Goal: Transaction & Acquisition: Purchase product/service

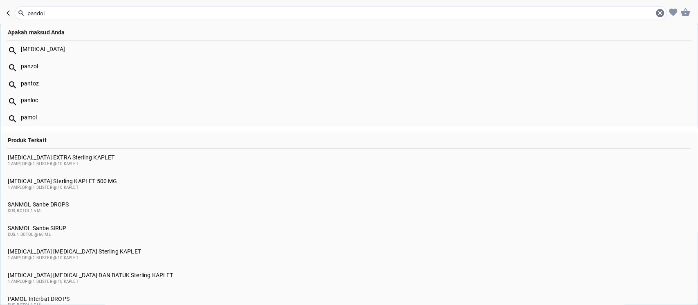
type input "pandol"
click at [85, 161] on div "1 AMPLOP @ 1 BLISTER @ 10 KAPLET" at bounding box center [349, 164] width 683 height 7
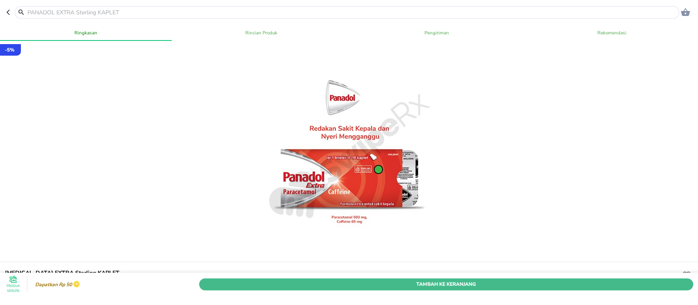
click at [316, 280] on span "Tambah Ke Keranjang" at bounding box center [446, 284] width 482 height 9
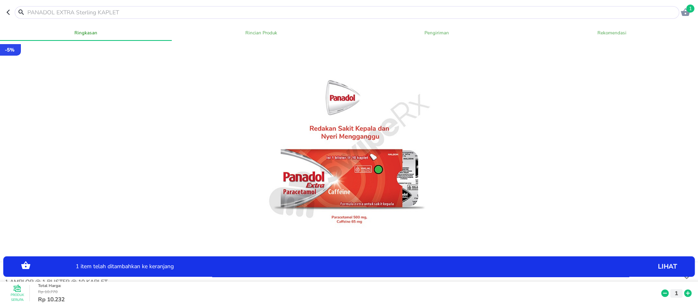
click at [133, 15] on input "text" at bounding box center [352, 12] width 651 height 9
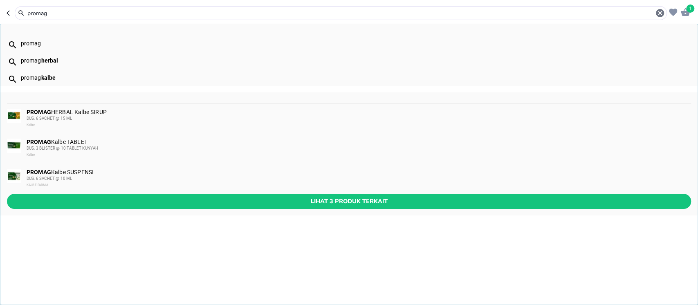
type input "promag"
click at [80, 145] on div "DUS, 3 BLISTER @ 10 TABLET KUNYAH" at bounding box center [359, 148] width 664 height 7
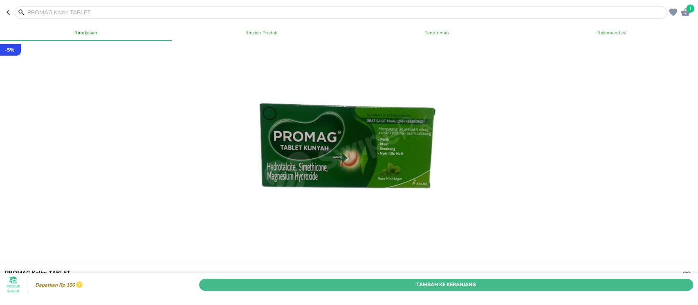
click at [298, 280] on span "Tambah Ke Keranjang" at bounding box center [446, 284] width 482 height 9
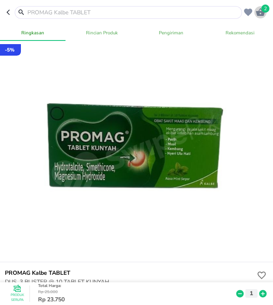
click at [259, 12] on icon "button" at bounding box center [260, 12] width 9 height 8
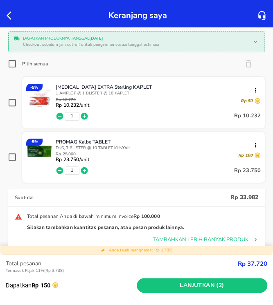
scroll to position [83, 0]
